Goal: Participate in discussion: Engage in conversation with other users on a specific topic

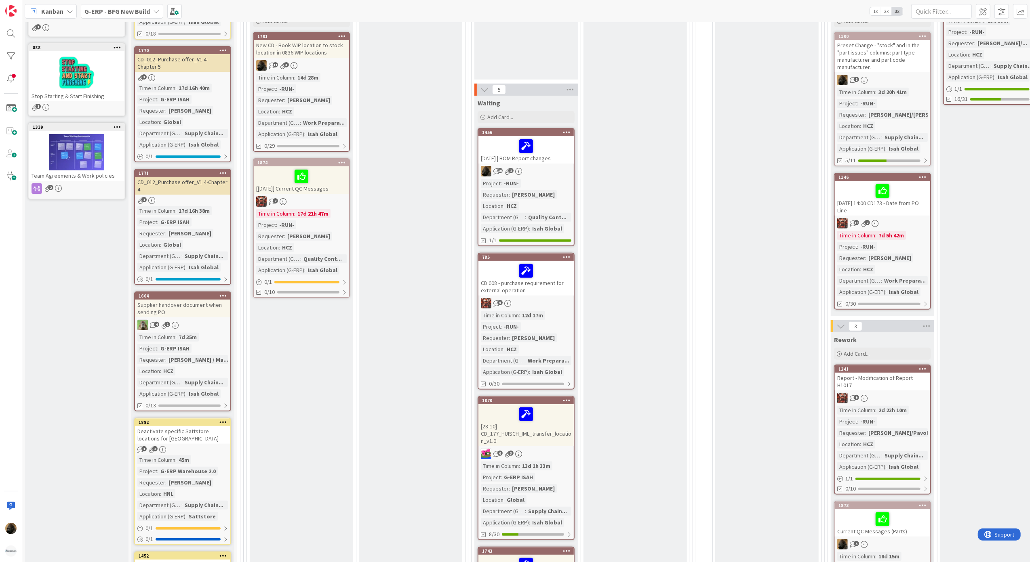
scroll to position [215, 0]
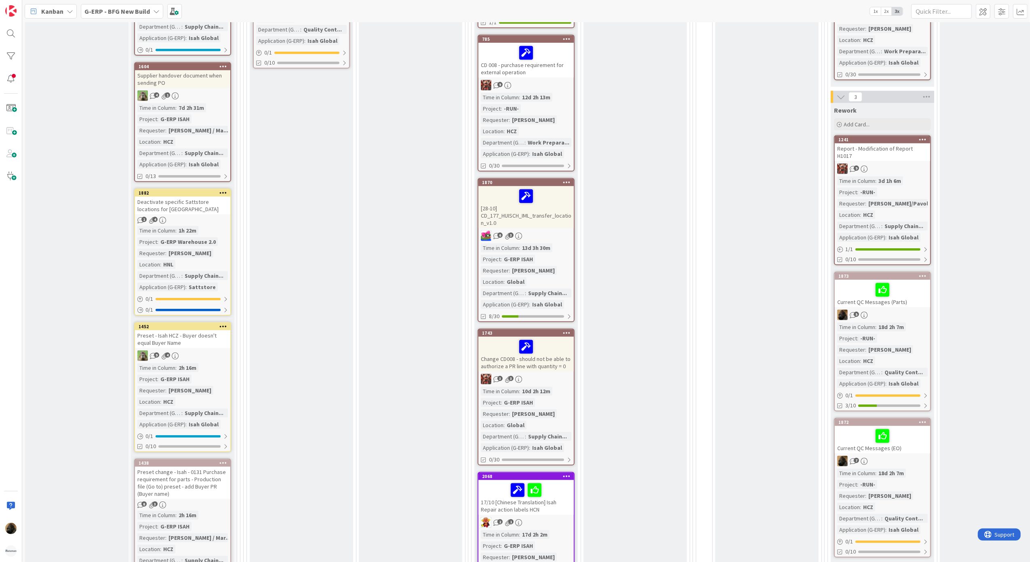
scroll to position [485, 0]
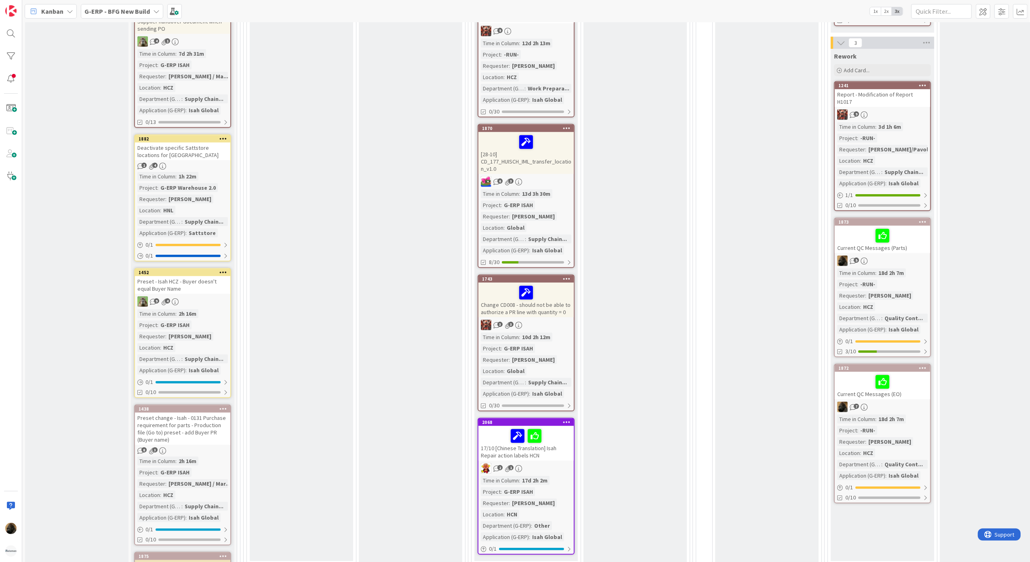
click at [198, 143] on div "Deactivate specific Sattstore locations for [GEOGRAPHIC_DATA]" at bounding box center [182, 152] width 95 height 18
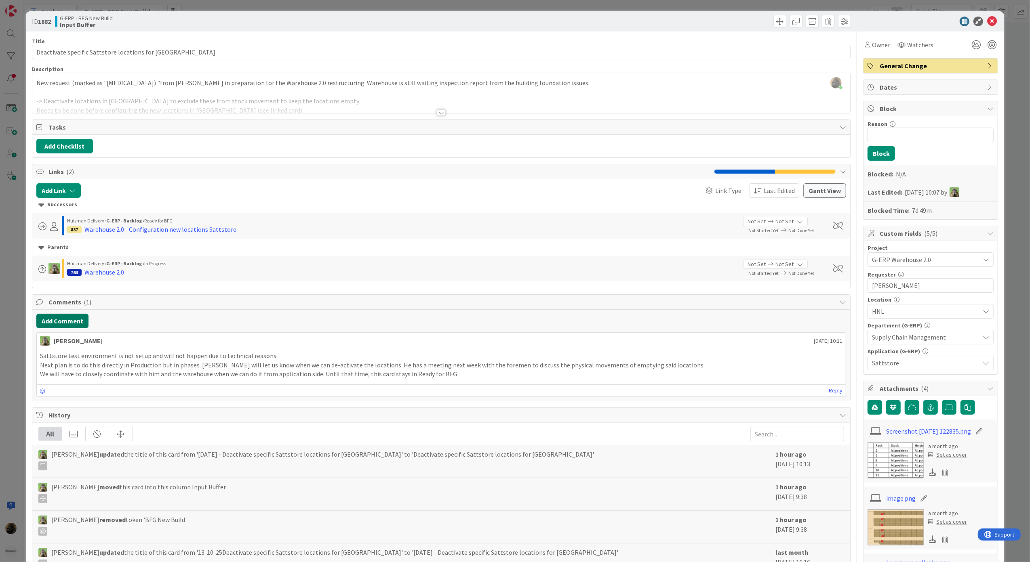
click at [78, 319] on button "Add Comment" at bounding box center [62, 321] width 52 height 15
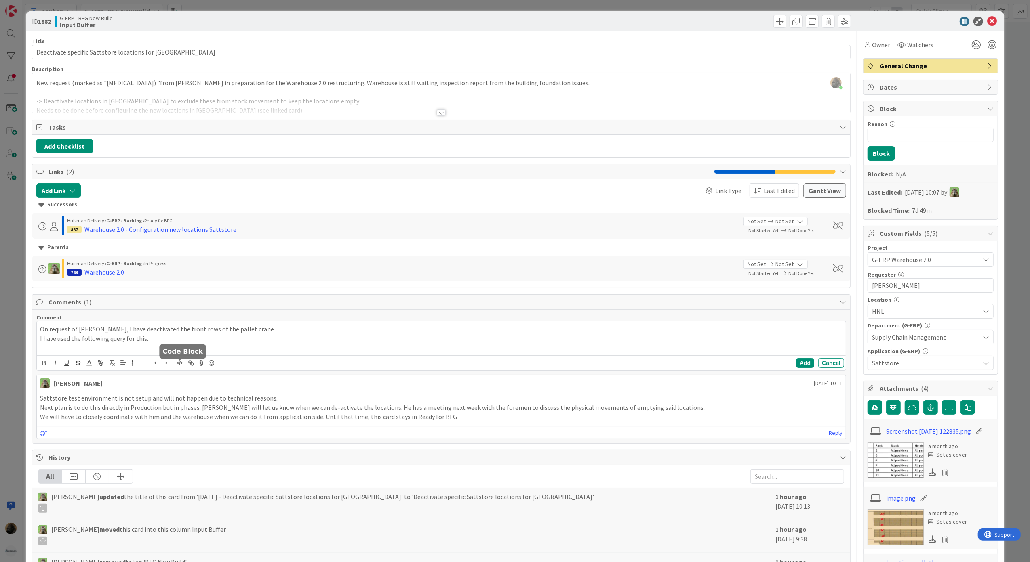
click at [176, 364] on icon "button" at bounding box center [179, 363] width 7 height 7
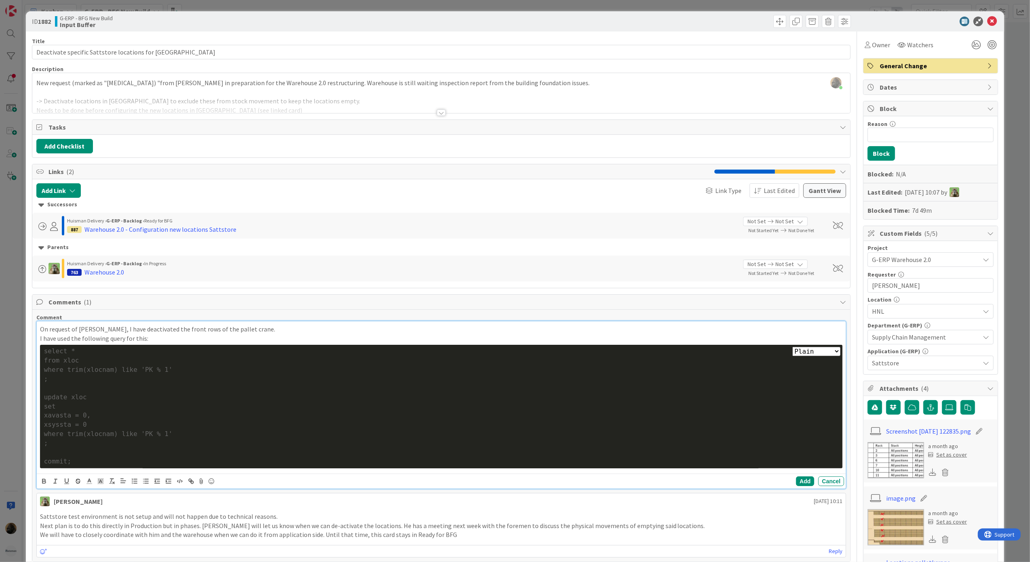
click at [812, 353] on select "Plain Bash C++ C# CSS Diff HTML/XML Java JavaScript Markdown PHP Python Ruby SQL" at bounding box center [816, 351] width 48 height 9
select select "sql"
click at [792, 349] on select "Plain Bash C++ C# CSS Diff HTML/XML Java JavaScript Markdown PHP Python Ruby SQL" at bounding box center [816, 351] width 48 height 9
click at [82, 354] on div "select *" at bounding box center [441, 351] width 795 height 9
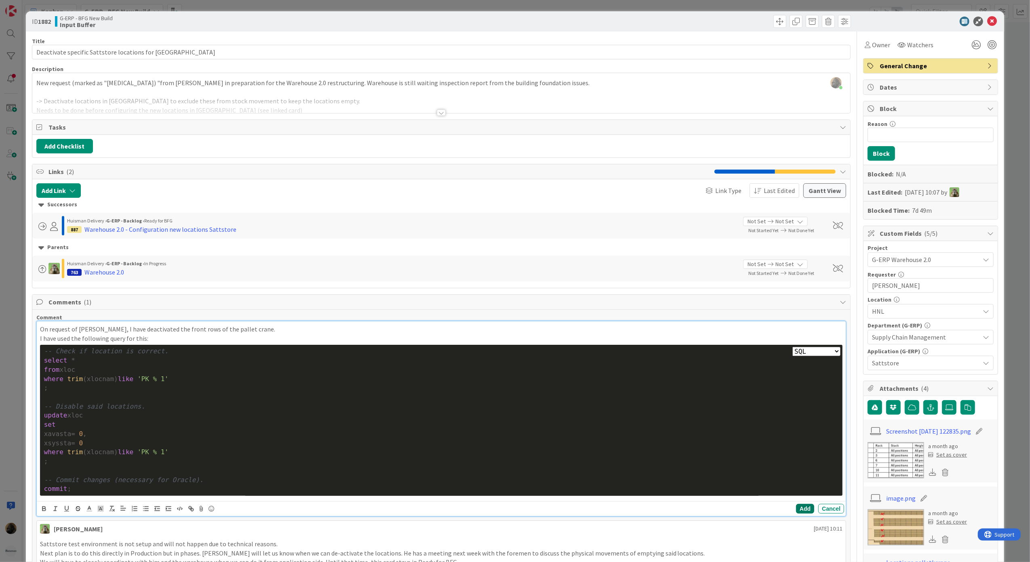
click at [796, 511] on button "Add" at bounding box center [805, 509] width 18 height 10
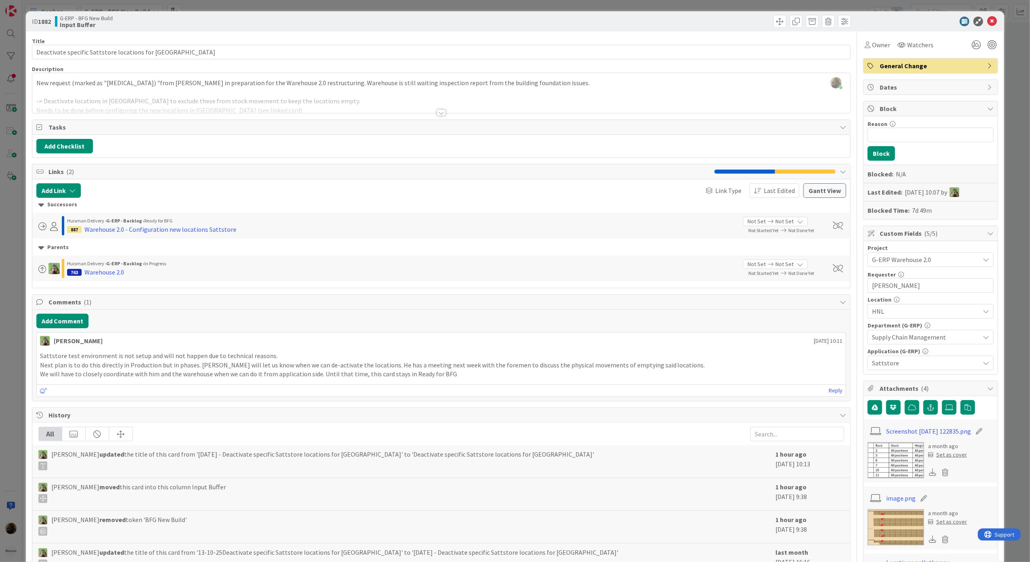
select select "sql"
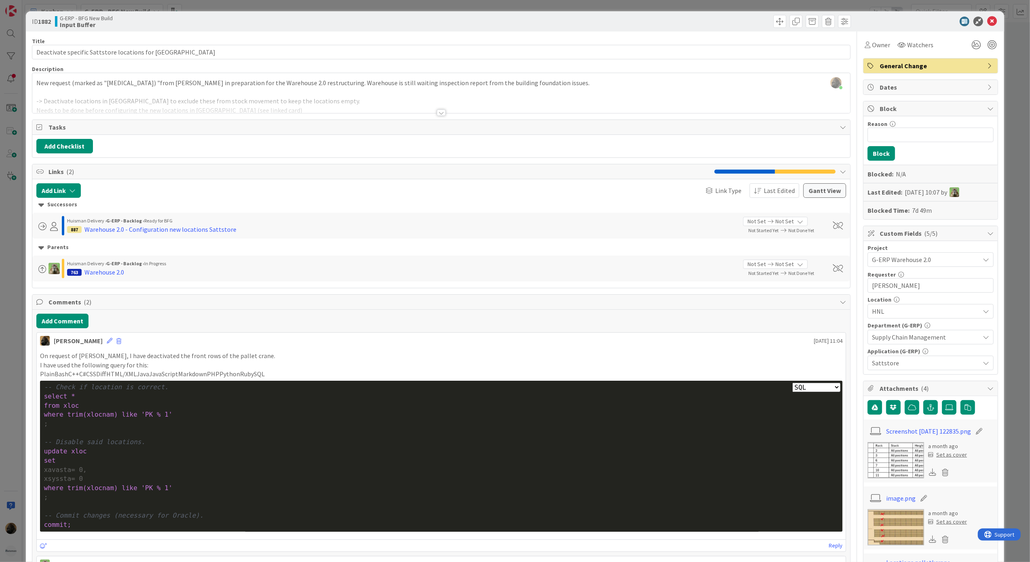
scroll to position [54, 0]
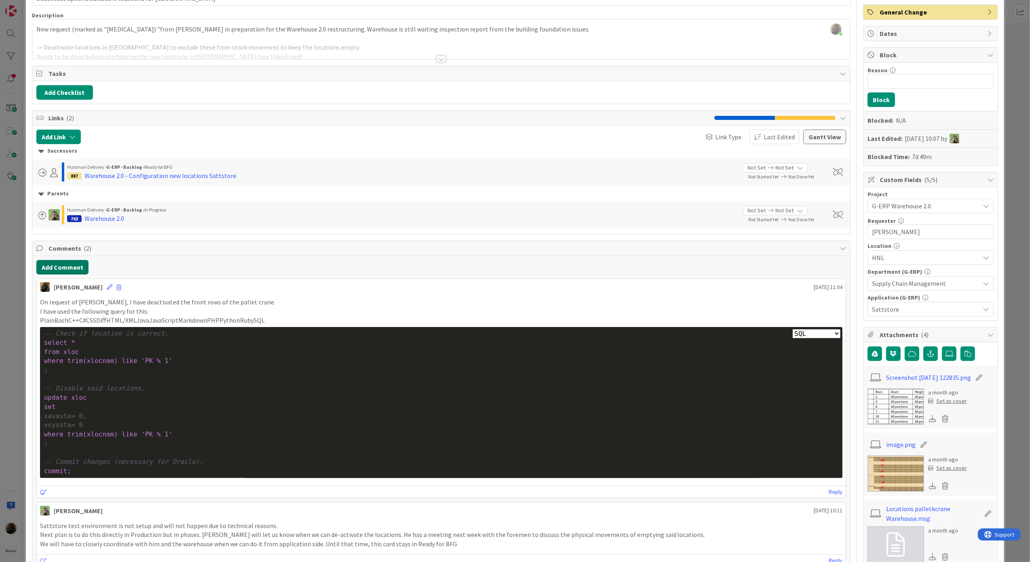
click at [86, 265] on button "Add Comment" at bounding box center [62, 267] width 52 height 15
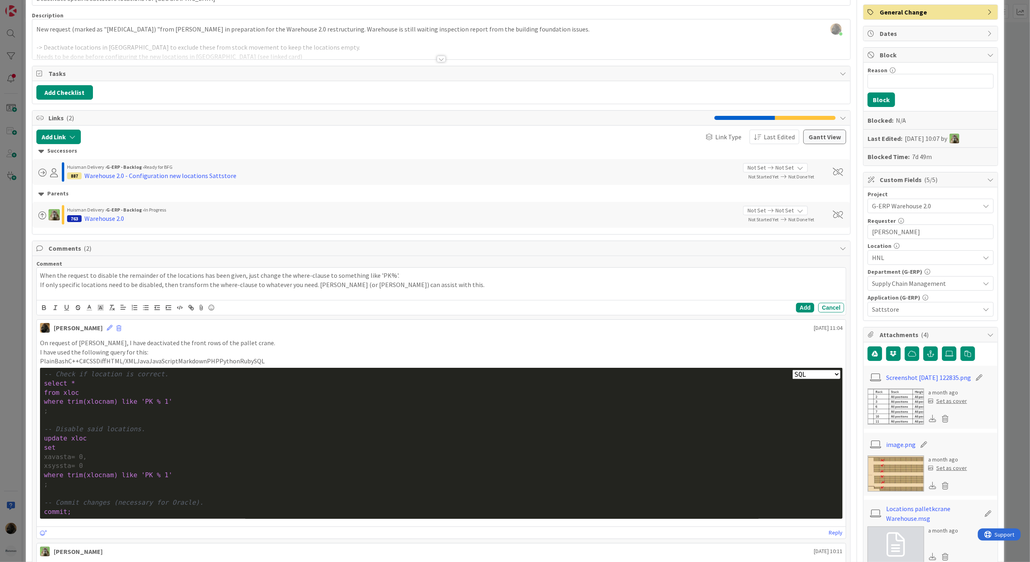
click at [418, 288] on p "If only specific locations need to be disabled, then transform the where-clause…" at bounding box center [441, 284] width 803 height 9
drag, startPoint x: 360, startPoint y: 286, endPoint x: 326, endPoint y: 288, distance: 34.0
click at [326, 288] on p "If only specific locations need to be disabled, then transform the where-clause…" at bounding box center [441, 284] width 803 height 9
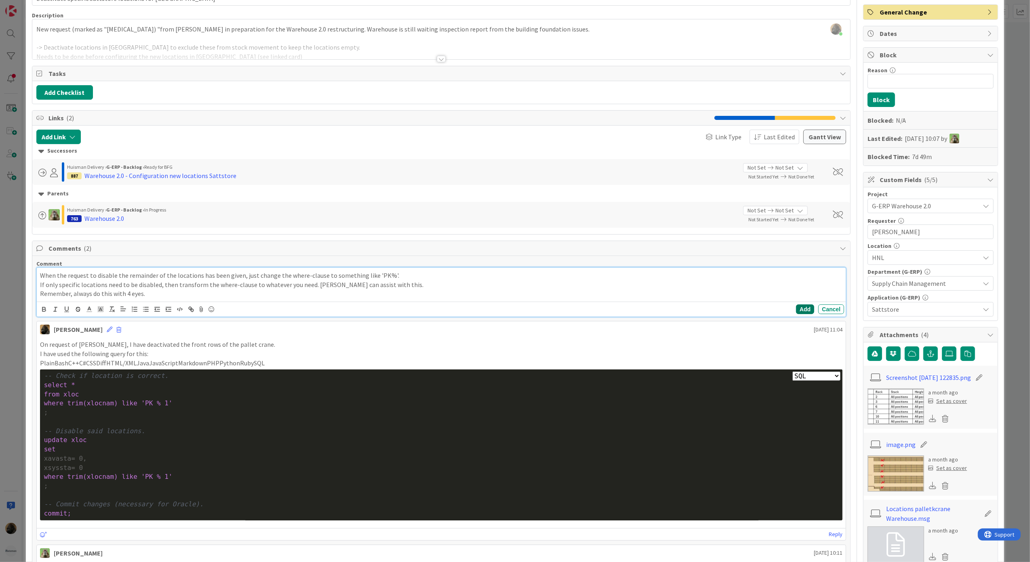
click at [796, 311] on button "Add" at bounding box center [805, 310] width 18 height 10
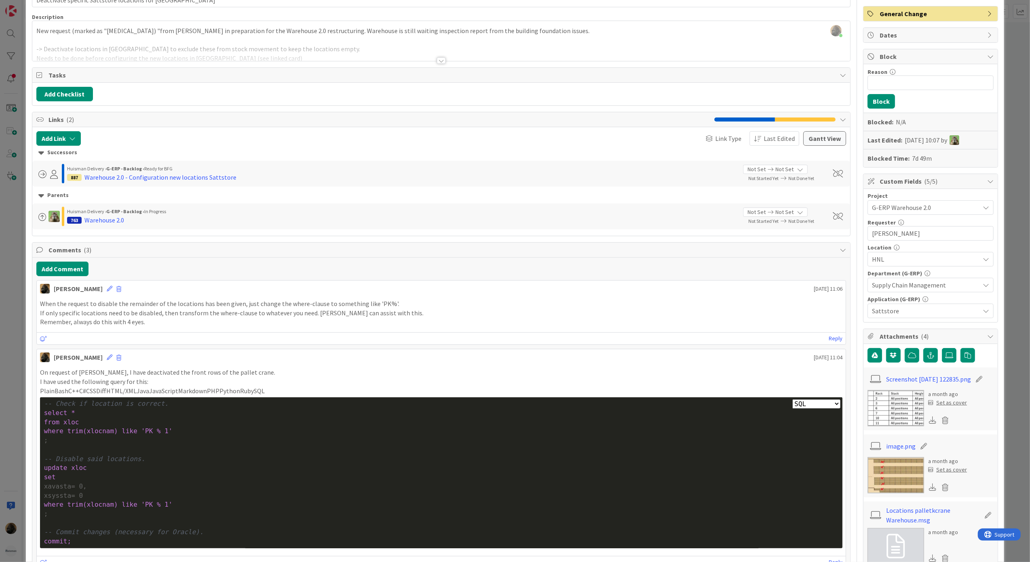
scroll to position [0, 0]
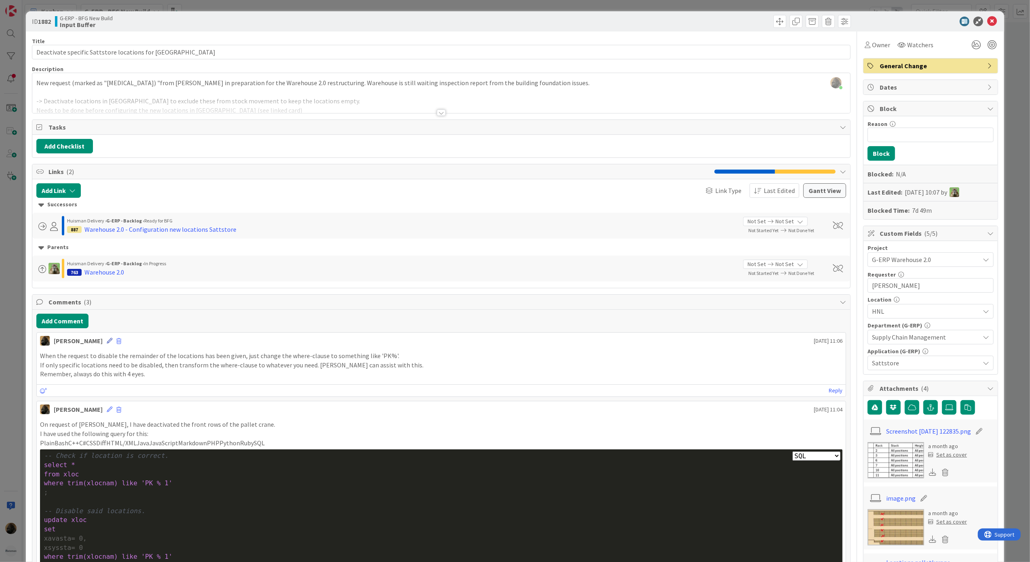
click at [107, 343] on icon at bounding box center [110, 341] width 6 height 6
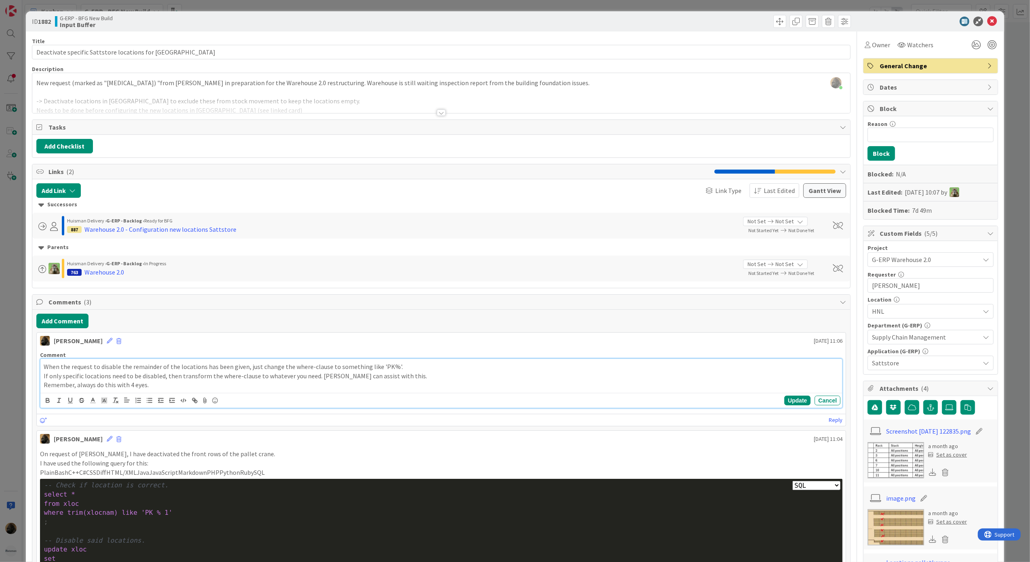
click at [152, 388] on p "Remember, always do this with 4 eyes." at bounding box center [441, 385] width 795 height 9
click at [786, 403] on button "Update" at bounding box center [797, 401] width 26 height 10
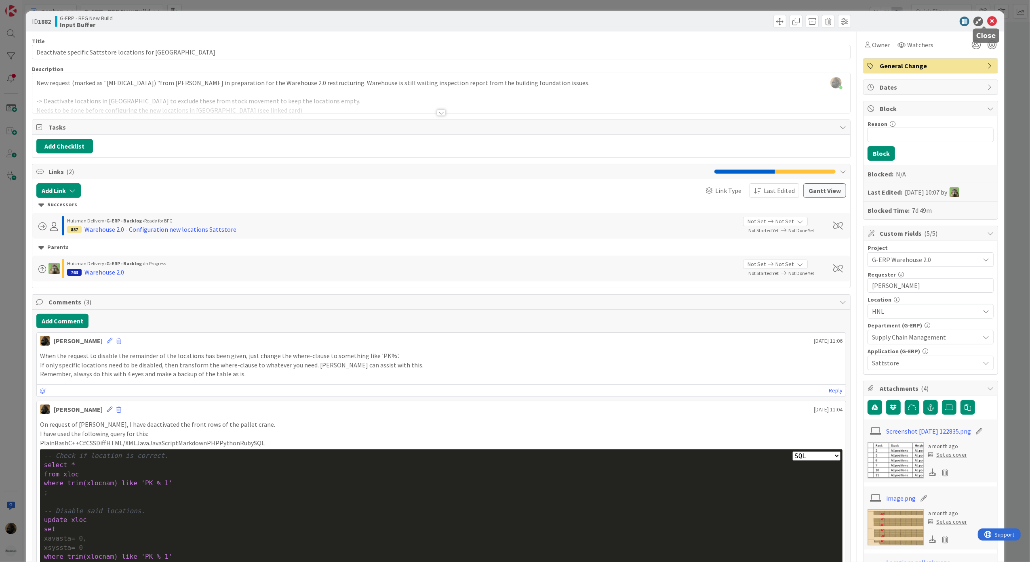
click at [987, 24] on icon at bounding box center [992, 22] width 10 height 10
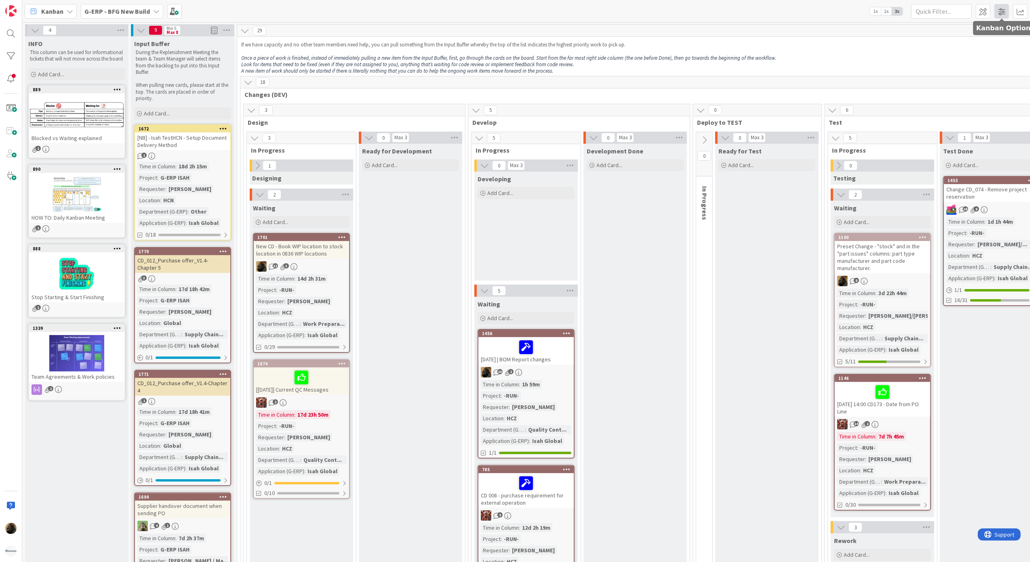
click at [1004, 13] on span at bounding box center [1001, 11] width 15 height 15
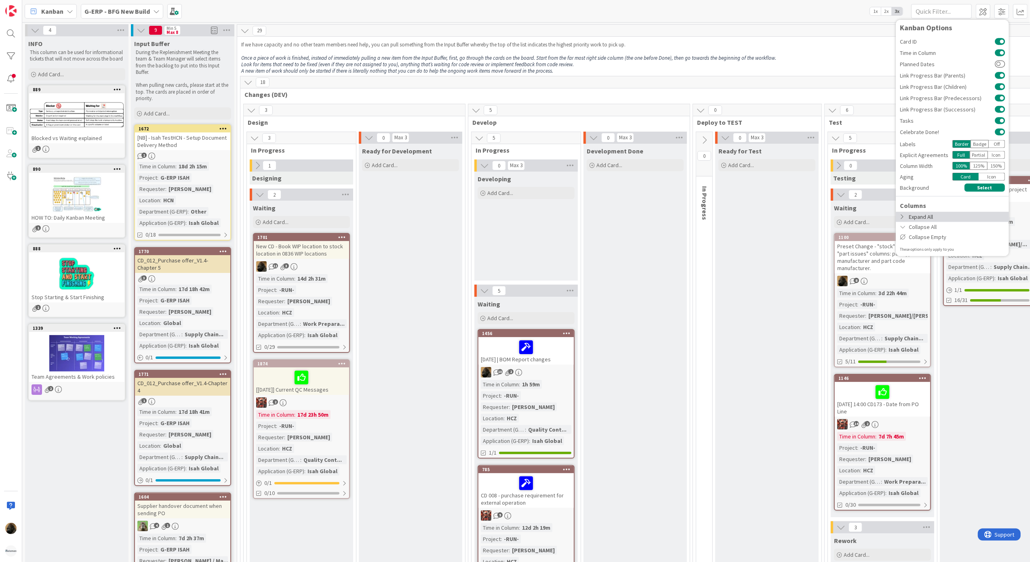
click at [934, 213] on div "Expand All" at bounding box center [952, 217] width 113 height 10
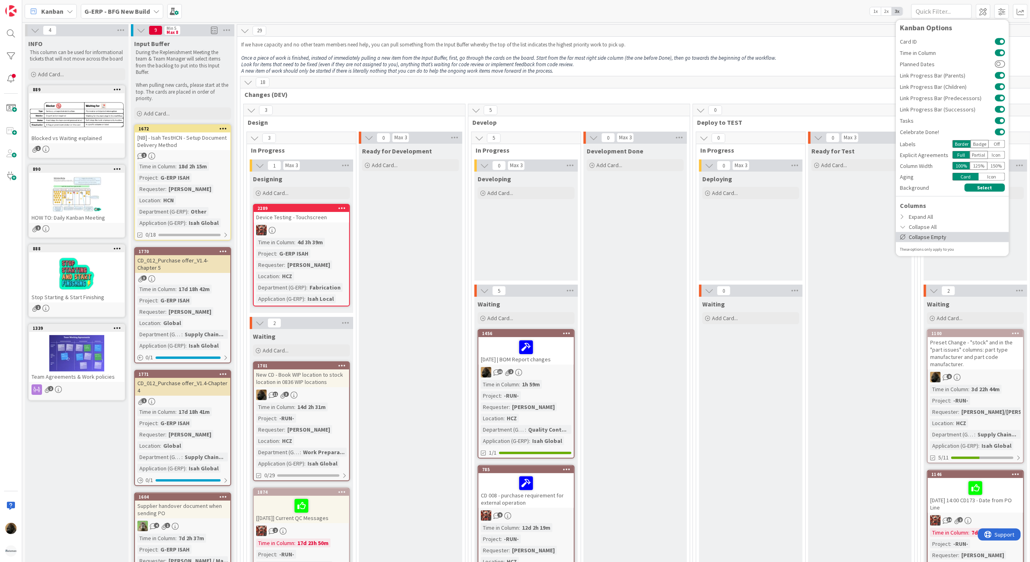
click at [932, 239] on div "Collapse Empty" at bounding box center [952, 237] width 113 height 10
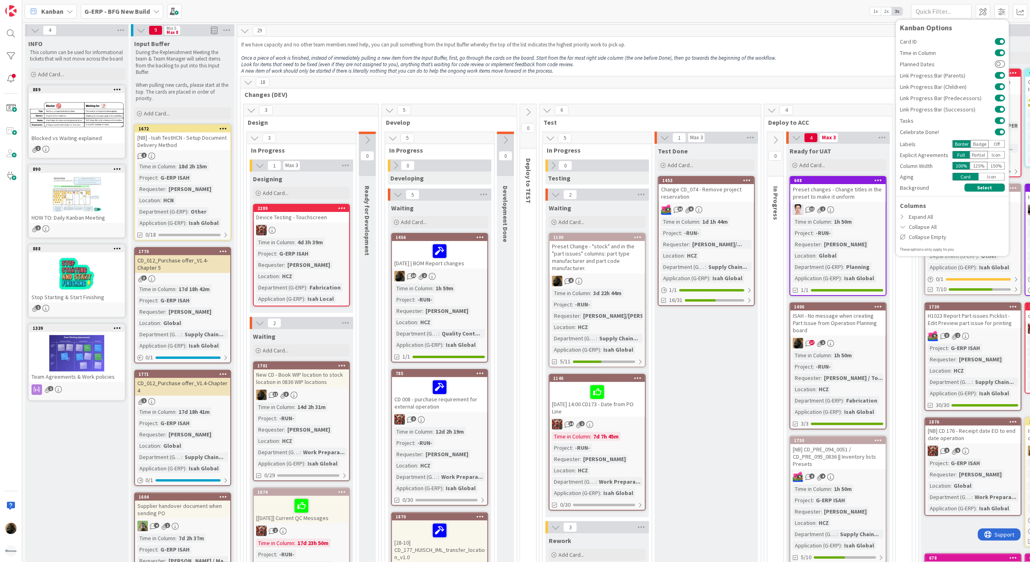
click at [506, 250] on div "0 Development Done" at bounding box center [505, 566] width 17 height 868
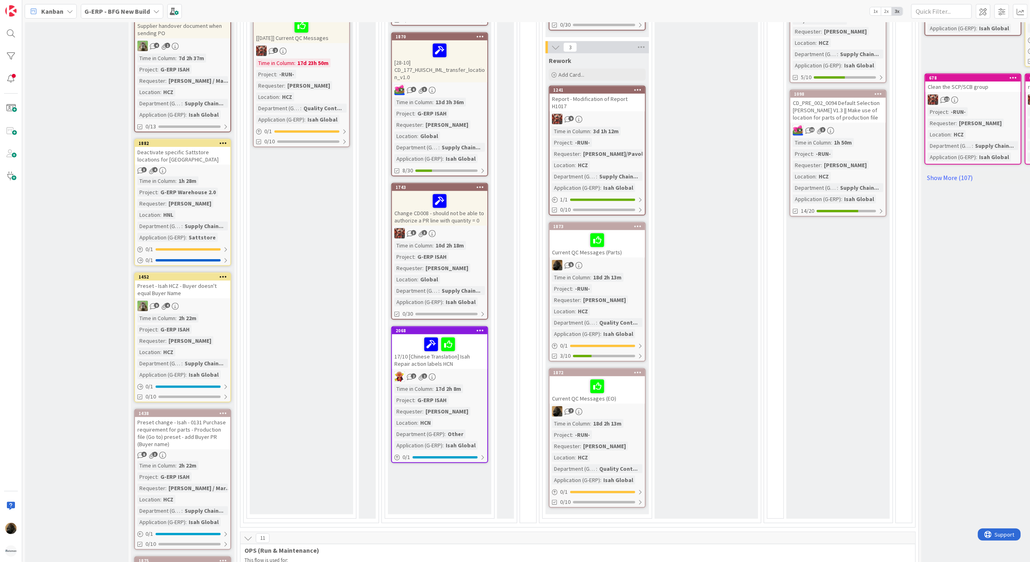
scroll to position [485, 0]
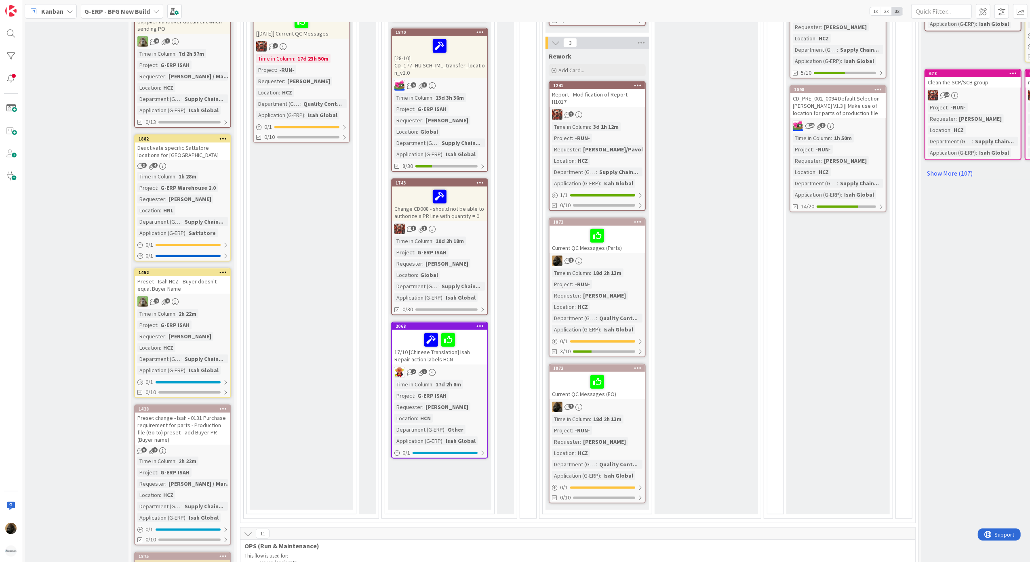
click at [203, 288] on div "Preset - Isah HCZ - Buyer doesn't equal Buyer Name" at bounding box center [182, 285] width 95 height 18
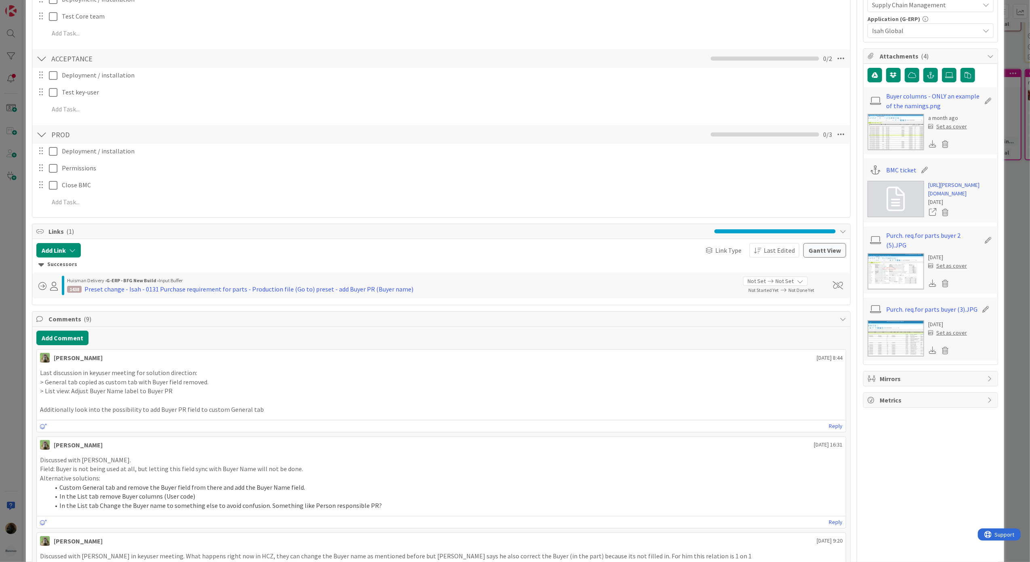
scroll to position [377, 0]
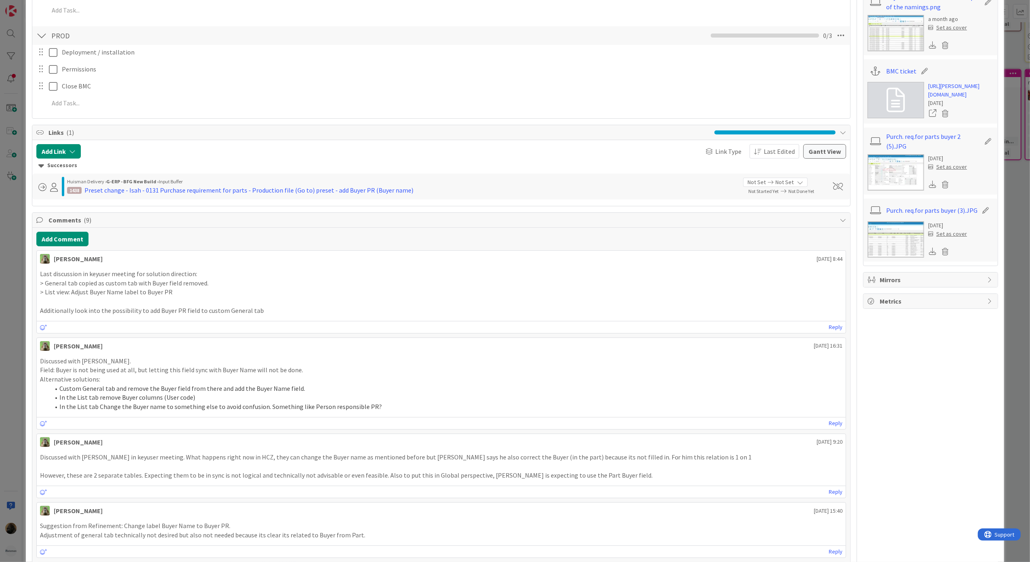
click at [24, 298] on div "ID 1452 G-ERP - BFG New Build Input Buffer Title 50 / 128 Preset - Isah HCZ - B…" at bounding box center [515, 281] width 1030 height 562
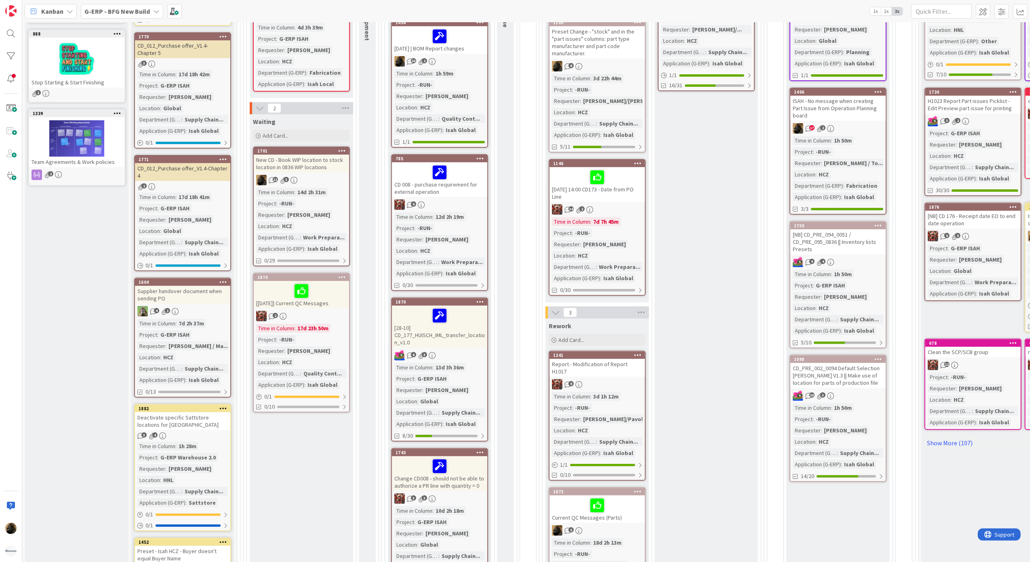
scroll to position [162, 0]
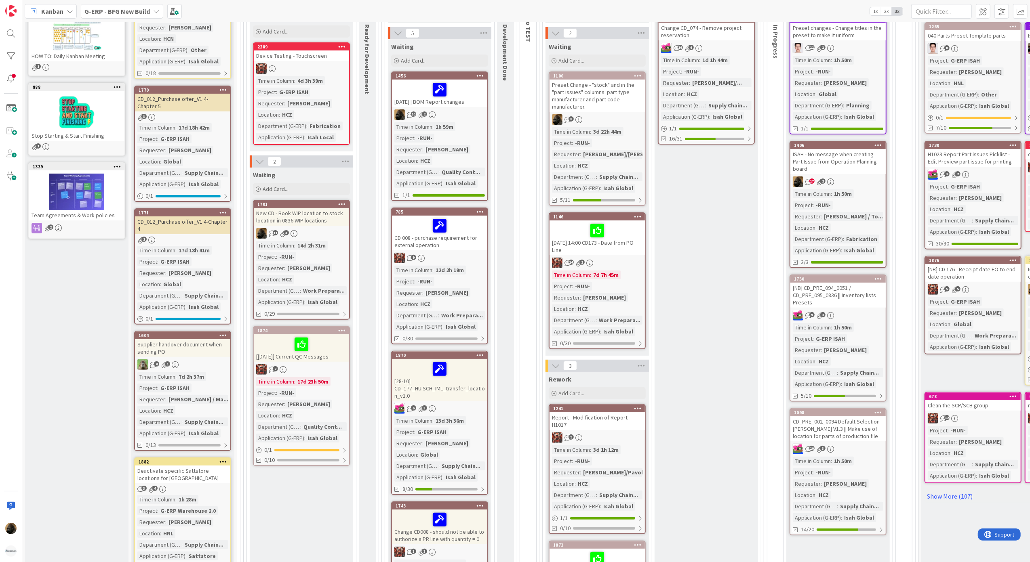
click at [588, 99] on div "Preset Change - "stock" and in the "part issues" columns: part type manufacture…" at bounding box center [596, 96] width 95 height 32
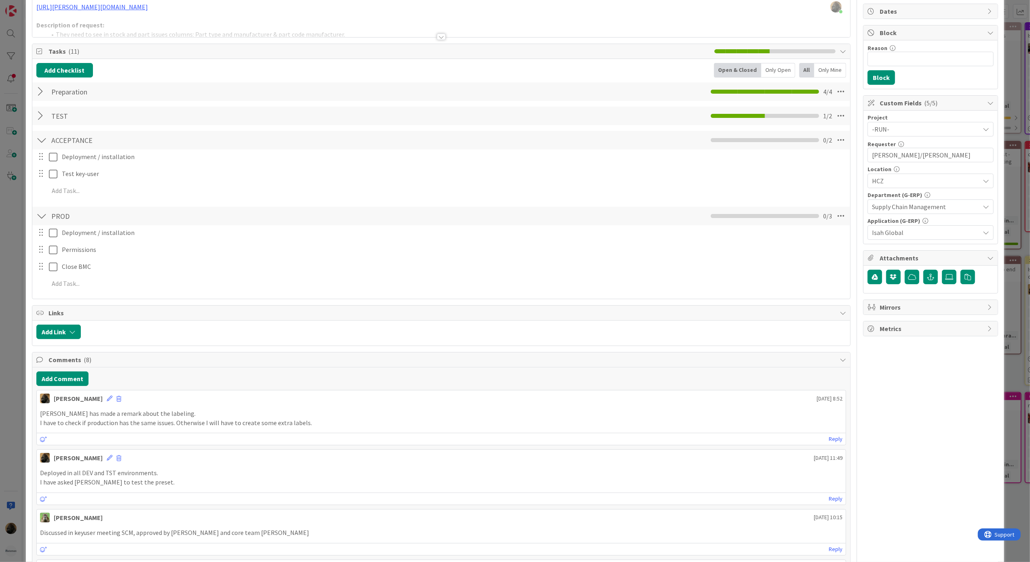
scroll to position [107, 0]
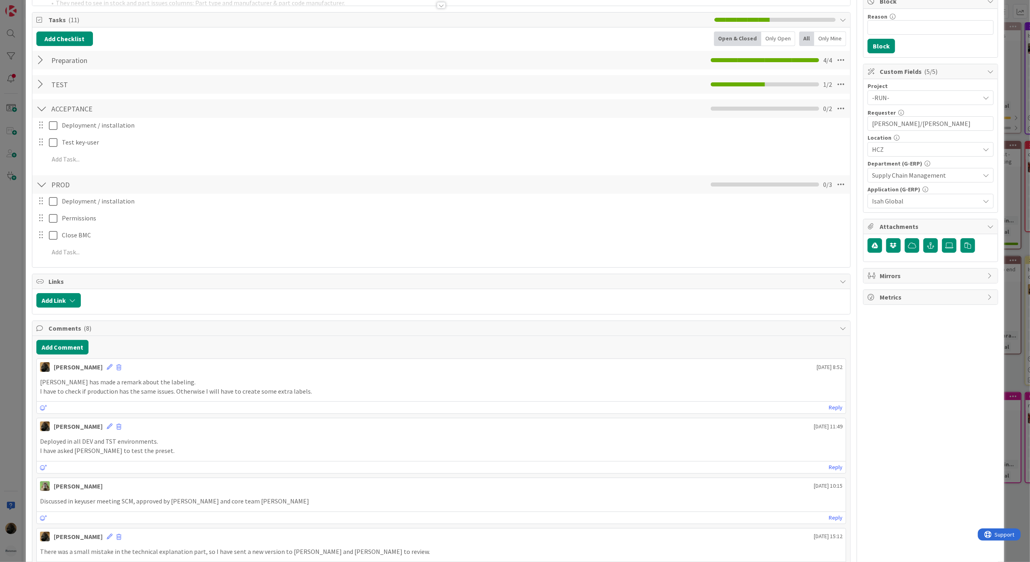
click at [22, 357] on div "ID 1100 G-ERP - BFG New Build Waiting Title 108 / 128 Preset Change - "stock" a…" at bounding box center [515, 281] width 1030 height 562
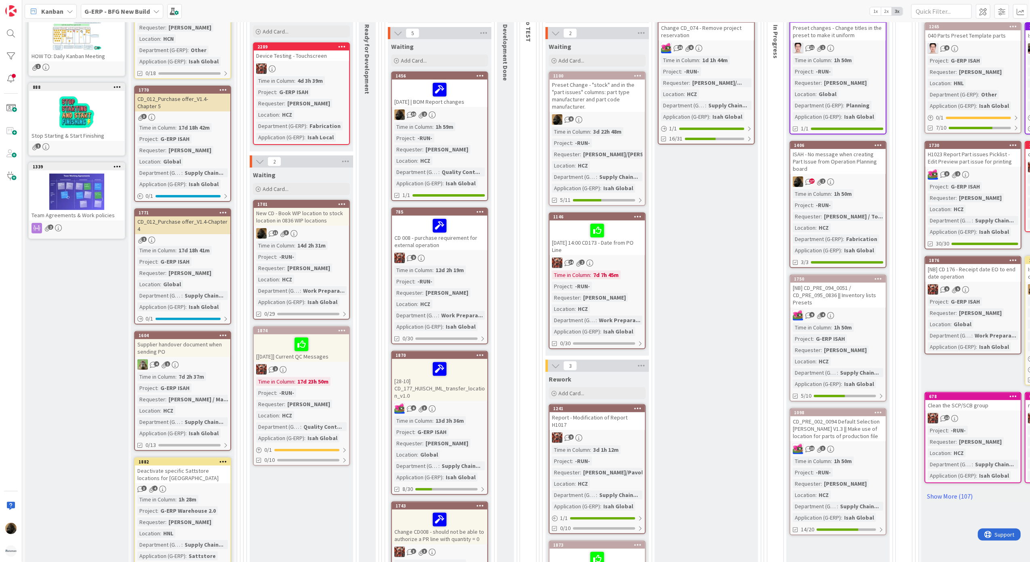
click at [301, 221] on div "New CD - Book WIP location to stock location in 0836 WIP locations" at bounding box center [301, 217] width 95 height 18
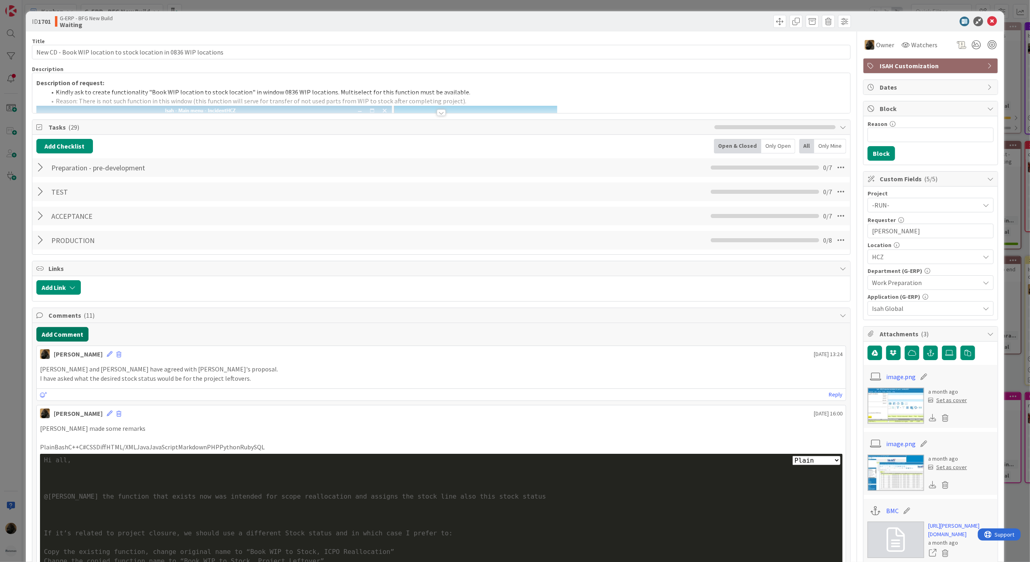
click at [59, 335] on button "Add Comment" at bounding box center [62, 334] width 52 height 15
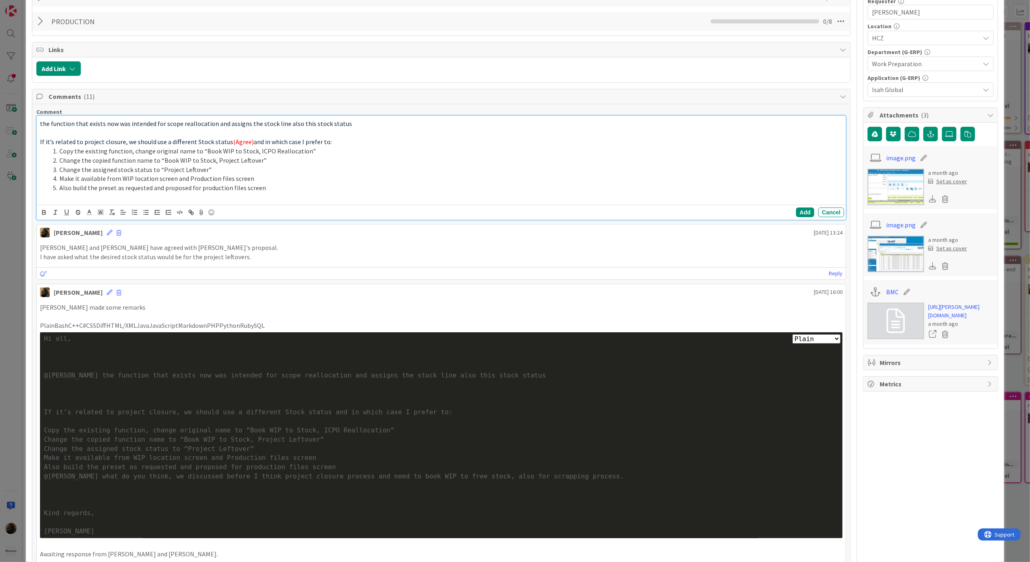
scroll to position [215, 0]
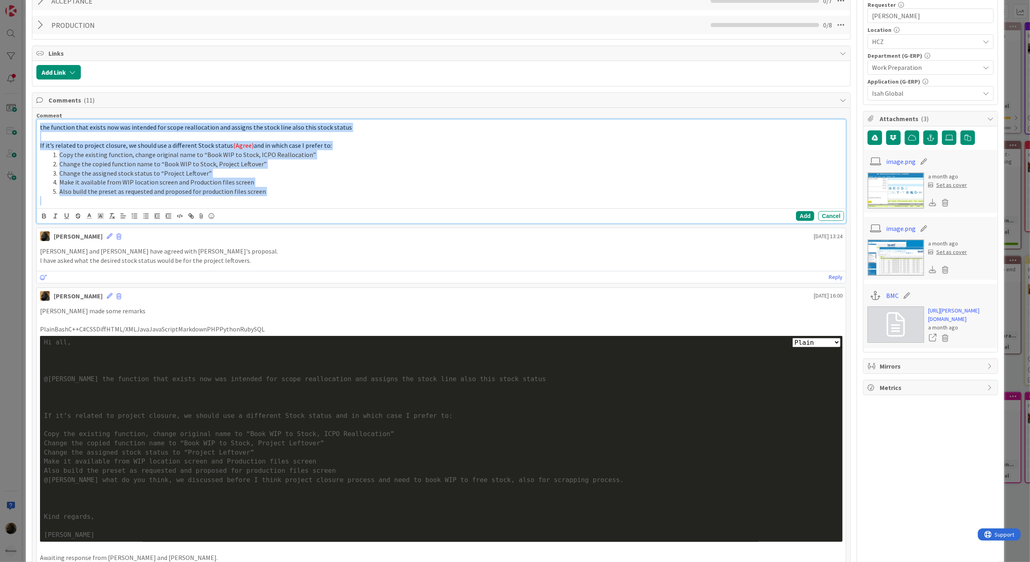
drag, startPoint x: 48, startPoint y: 198, endPoint x: 18, endPoint y: 100, distance: 102.1
click at [18, 100] on div "ID 1701 G-ERP - BFG New Build Waiting Title 66 / 128 New CD - Book WIP location…" at bounding box center [515, 281] width 1030 height 562
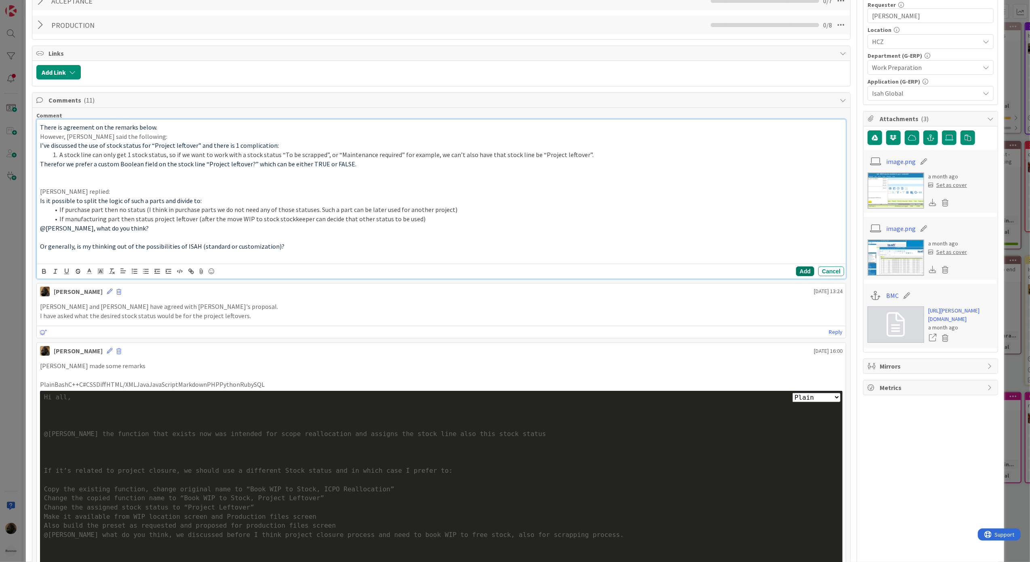
click at [796, 270] on button "Add" at bounding box center [805, 272] width 18 height 10
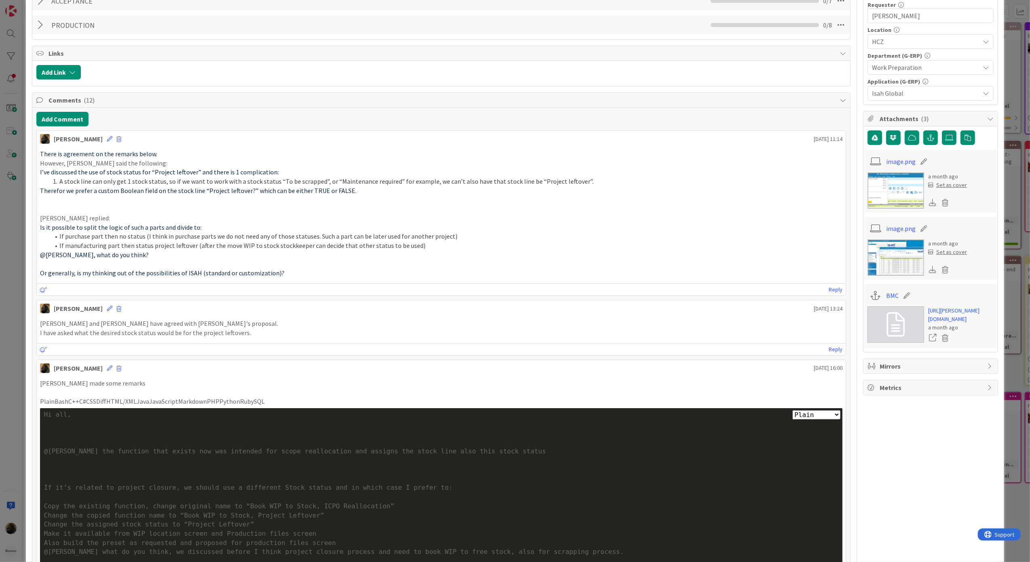
click at [303, 222] on p "[PERSON_NAME] replied:" at bounding box center [441, 218] width 803 height 9
click at [318, 207] on p at bounding box center [441, 208] width 803 height 9
click at [342, 292] on div "Reply" at bounding box center [441, 290] width 809 height 12
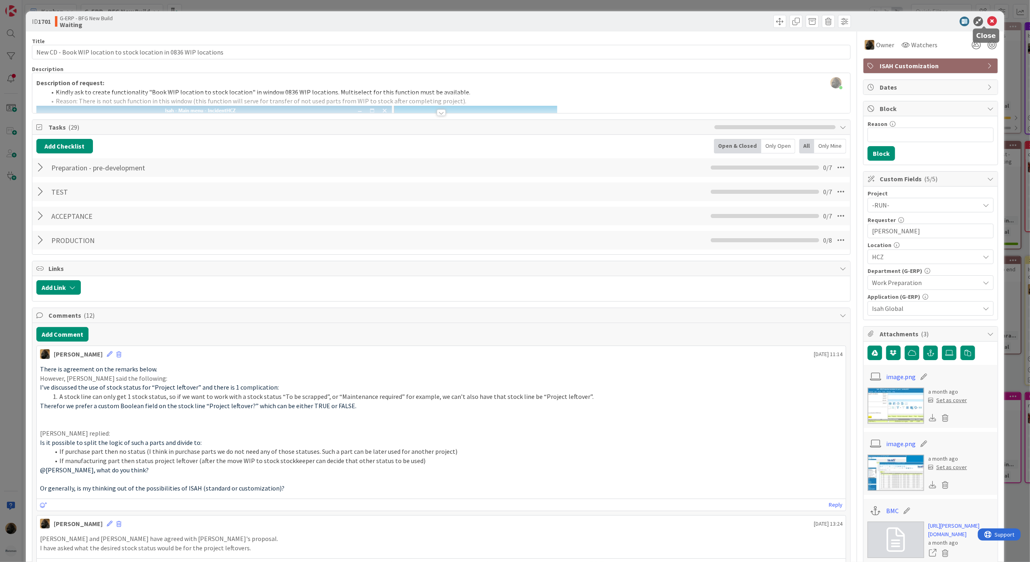
click at [987, 24] on icon at bounding box center [992, 22] width 10 height 10
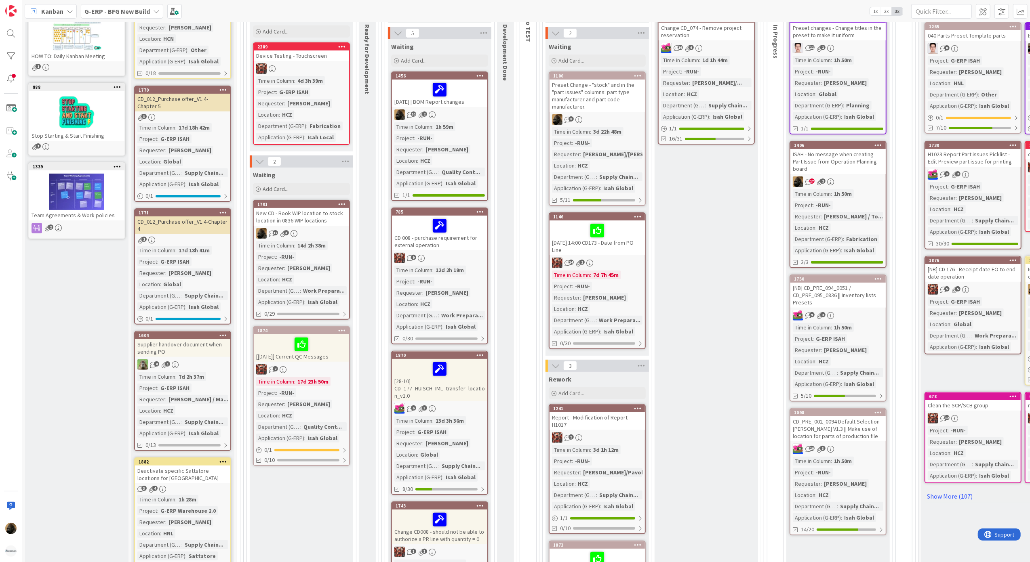
click at [366, 306] on div "0 Ready for Development" at bounding box center [367, 404] width 17 height 868
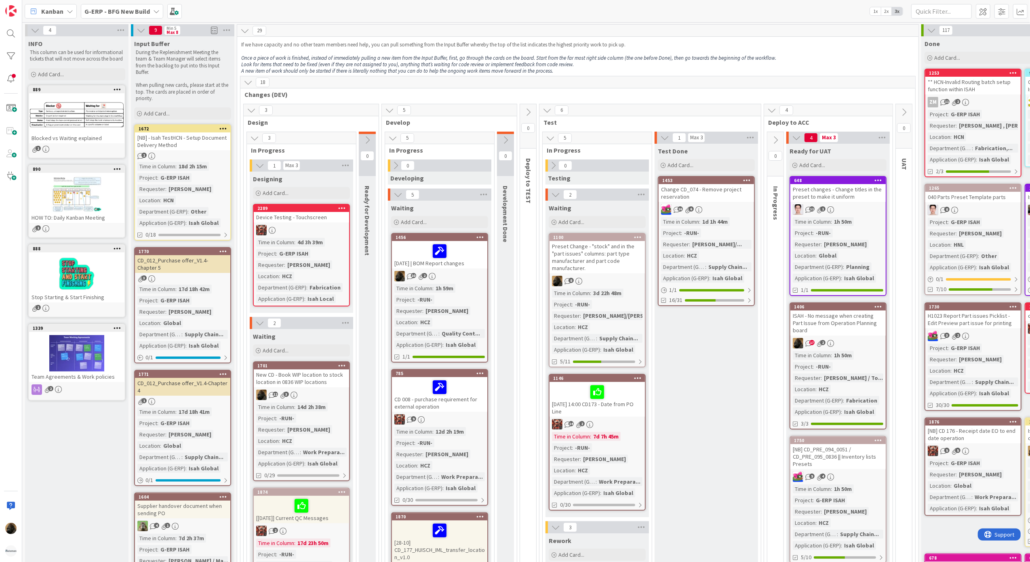
click at [88, 13] on b "G-ERP - BFG New Build" at bounding box center [116, 11] width 65 height 8
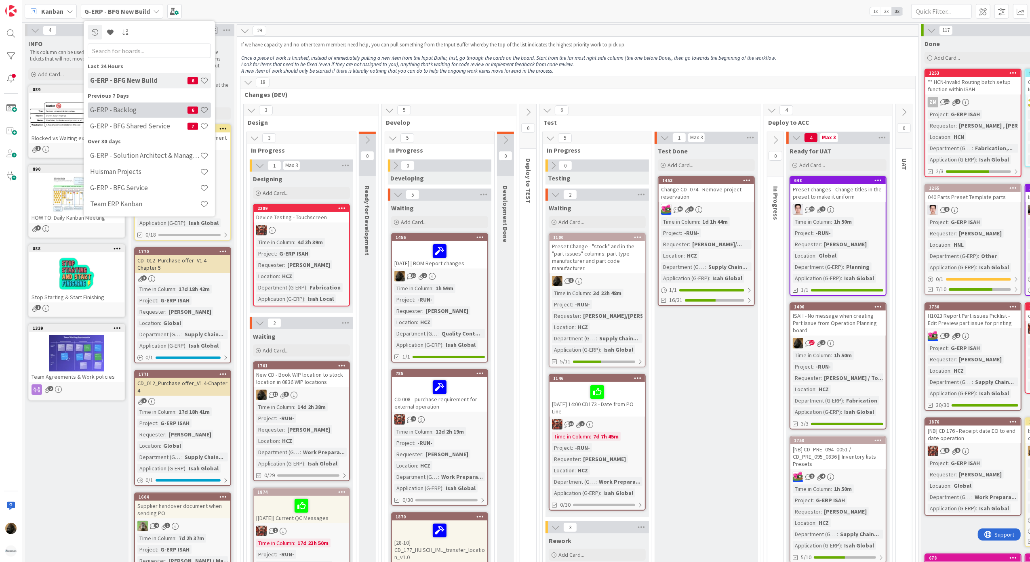
click at [118, 110] on h4 "G-ERP - Backlog" at bounding box center [138, 110] width 97 height 8
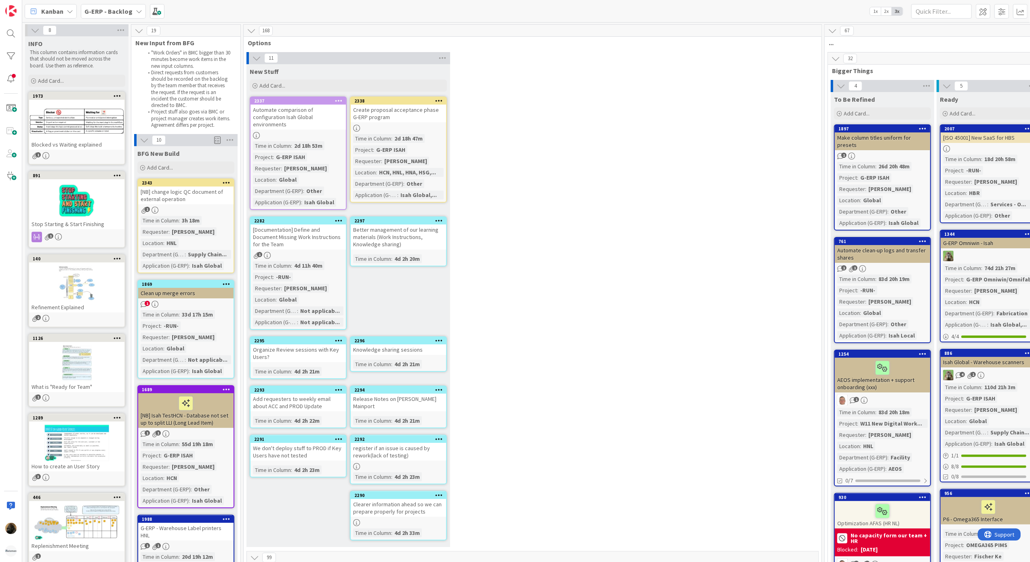
click at [44, 8] on span "Kanban" at bounding box center [52, 11] width 22 height 10
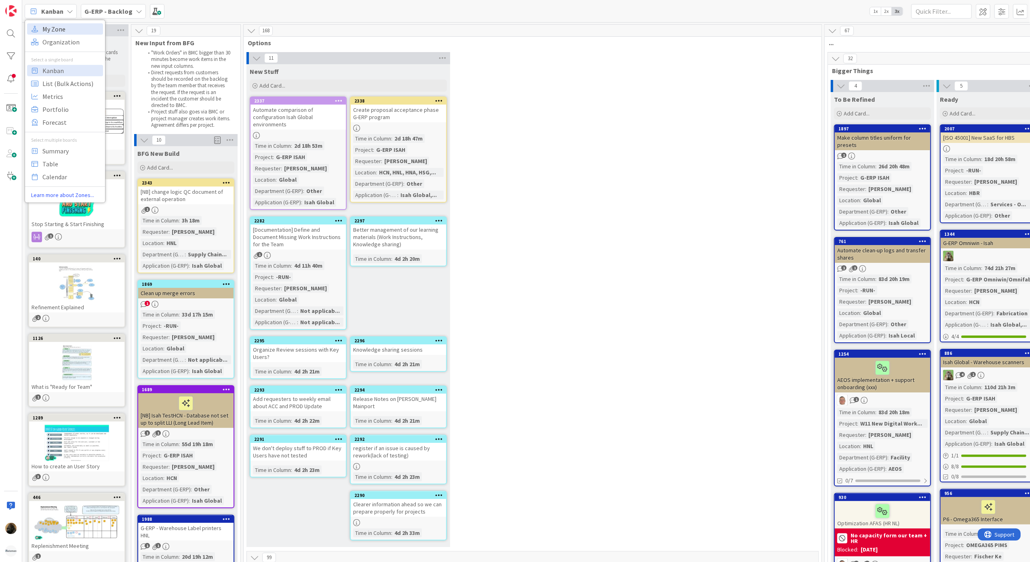
click at [57, 29] on span "My Zone" at bounding box center [71, 29] width 58 height 12
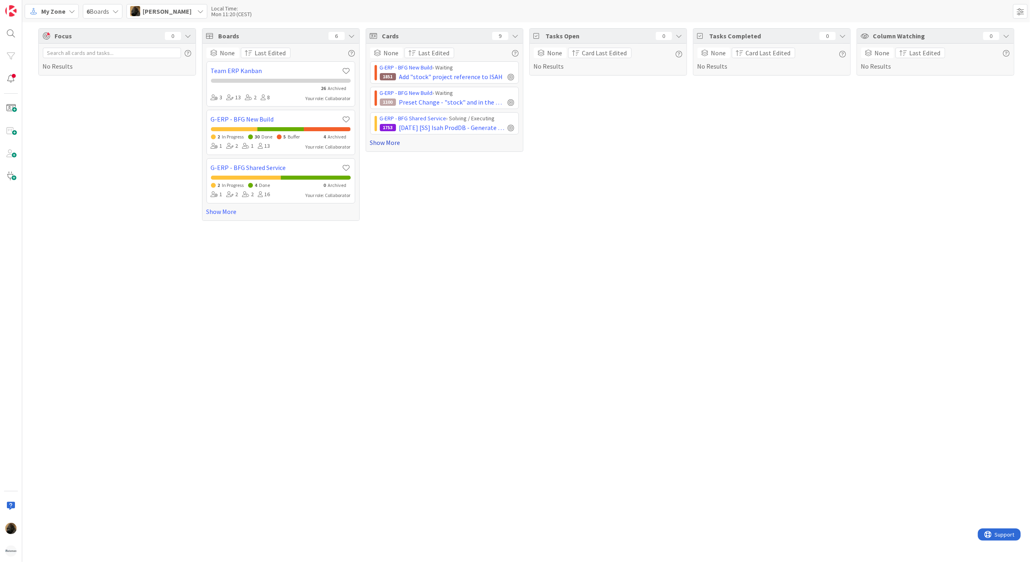
click at [382, 146] on link "Show More" at bounding box center [444, 143] width 149 height 10
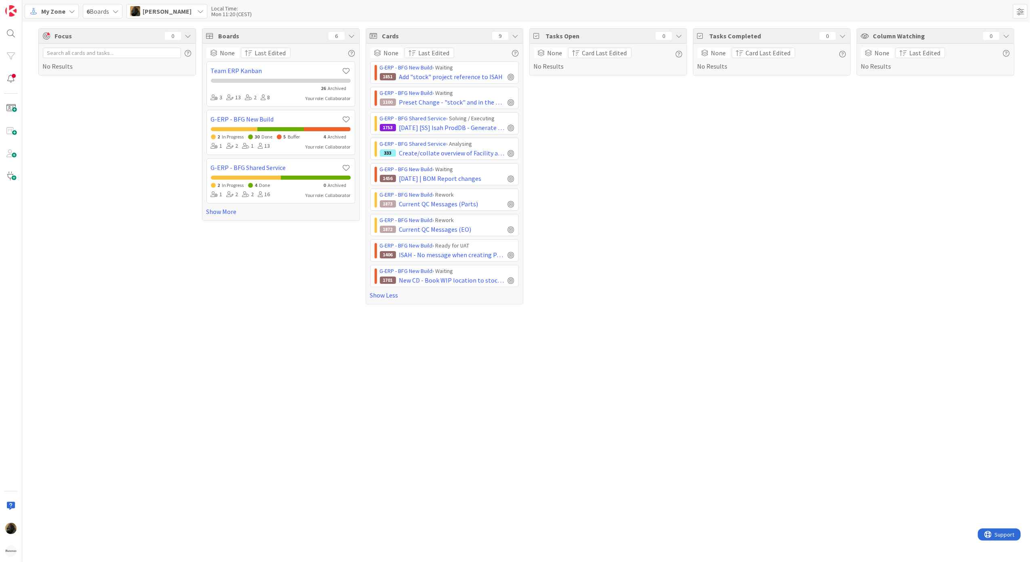
click at [168, 162] on div "Focus 0 No Results" at bounding box center [117, 166] width 158 height 276
click at [314, 351] on div "Focus 0 No Results Boards 6 None Last Edited Team ERP Kanban 26 Archived 3 13 2…" at bounding box center [526, 292] width 1008 height 540
click at [57, 246] on div "Focus 0 No Results" at bounding box center [117, 166] width 158 height 276
click at [253, 293] on div "Boards 6 None Last Edited Team ERP Kanban 26 Archived 3 13 2 8 Your role: Colla…" at bounding box center [281, 166] width 158 height 276
click at [636, 241] on div "Tasks Open 0 None Card Last Edited No Results" at bounding box center [608, 166] width 158 height 276
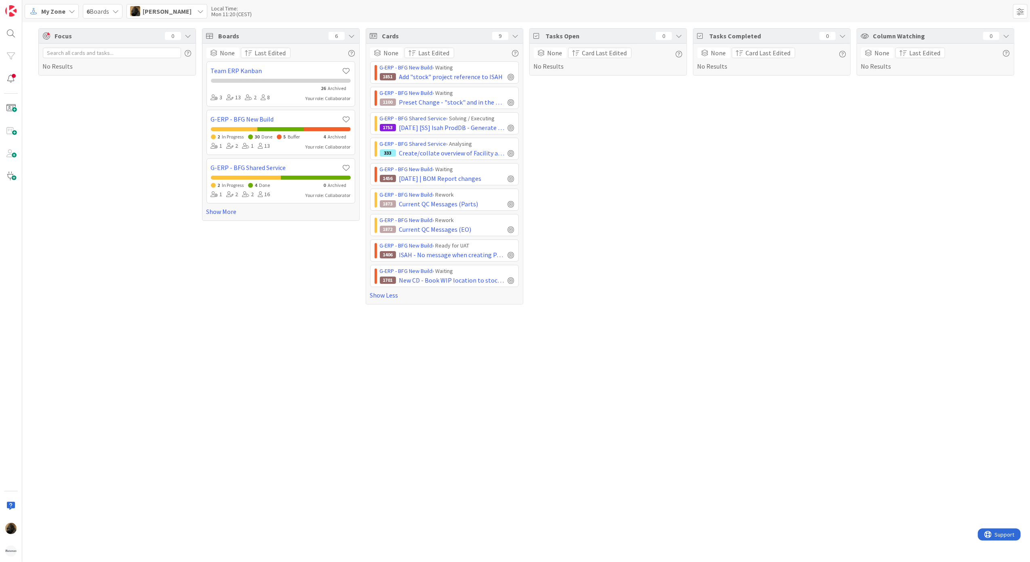
click at [675, 232] on div "Tasks Open 0 None Card Last Edited No Results" at bounding box center [608, 166] width 158 height 276
click at [149, 393] on div "Focus 0 No Results Boards 6 None Last Edited Team ERP Kanban 26 Archived 3 13 2…" at bounding box center [526, 292] width 1008 height 540
click at [277, 335] on div "Focus 0 No Results Boards 6 None Last Edited Team ERP Kanban 26 Archived 3 13 2…" at bounding box center [526, 292] width 1008 height 540
click at [381, 486] on div "Focus 0 No Results Boards 6 None Last Edited Team ERP Kanban 26 Archived 3 13 2…" at bounding box center [526, 292] width 1008 height 540
